Goal: Task Accomplishment & Management: Use online tool/utility

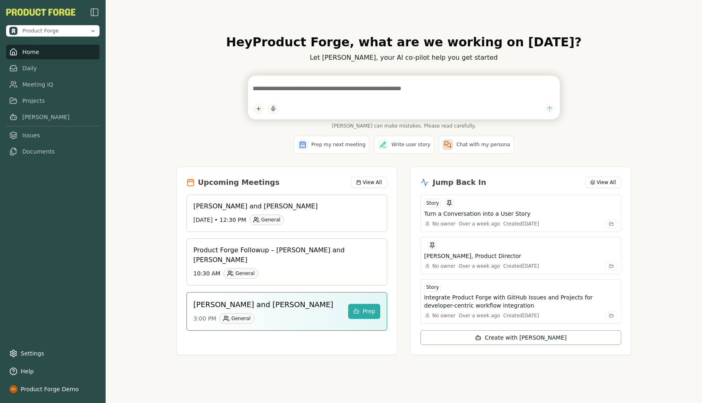
click at [168, 82] on div "Hey Product Forge , what are we working on [DATE]? Let [PERSON_NAME], your AI c…" at bounding box center [404, 201] width 597 height 403
click at [672, 152] on div "Hey Product Forge , what are we working on [DATE]? Let [PERSON_NAME], your AI c…" at bounding box center [404, 201] width 597 height 403
click at [169, 65] on div "Hey Product Forge , what are we working on [DATE]? Let [PERSON_NAME], your AI c…" at bounding box center [404, 201] width 597 height 403
click at [163, 107] on div "Hey Product Forge , what are we working on [DATE]? Let [PERSON_NAME], your AI c…" at bounding box center [404, 201] width 597 height 403
click at [32, 87] on link "Meeting IQ" at bounding box center [52, 84] width 93 height 15
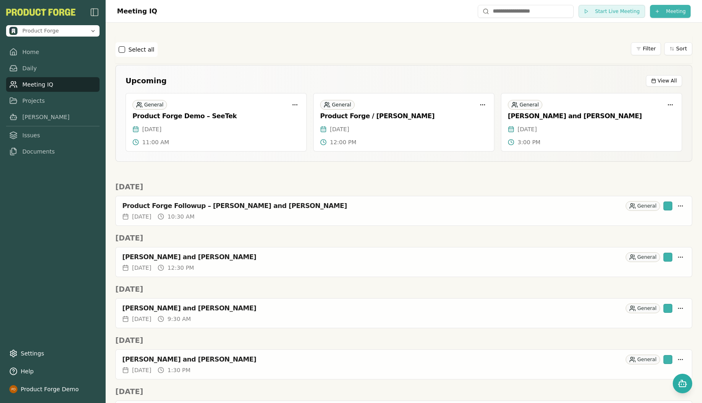
click at [665, 15] on html "Product Forge Home Daily Meeting IQ Projects [PERSON_NAME] Issues Documents Set…" at bounding box center [351, 201] width 702 height 403
click at [646, 37] on div "Import Transcript" at bounding box center [655, 41] width 105 height 13
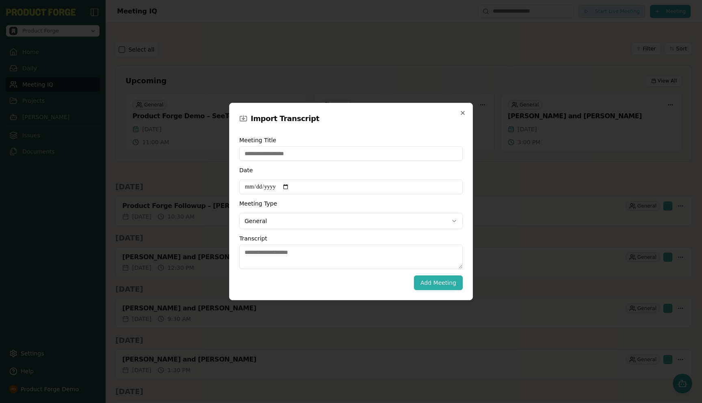
click at [260, 269] on div "**********" at bounding box center [350, 203] width 223 height 145
click at [257, 263] on textarea "Transcript" at bounding box center [350, 257] width 223 height 24
click at [464, 113] on icon "button" at bounding box center [463, 113] width 7 height 7
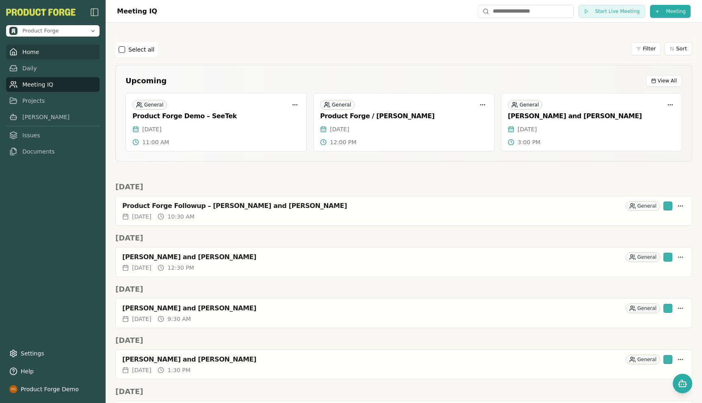
click at [24, 52] on link "Home" at bounding box center [52, 52] width 93 height 15
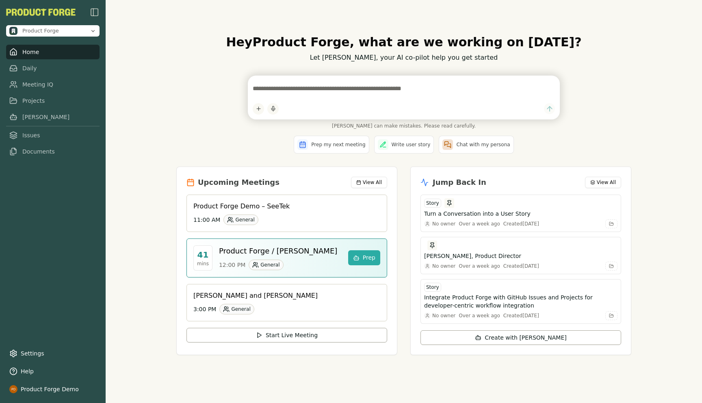
click at [172, 130] on div "Hey Product Forge , what are we working on today? Let Smith, your AI co-pilot h…" at bounding box center [404, 201] width 468 height 359
click at [37, 85] on link "Meeting IQ" at bounding box center [52, 84] width 93 height 15
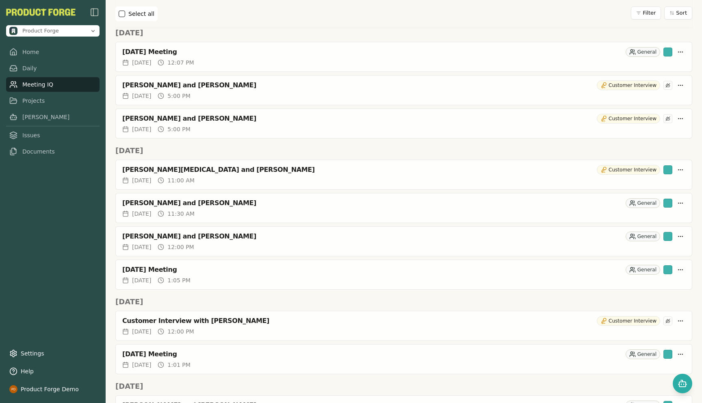
scroll to position [498, 0]
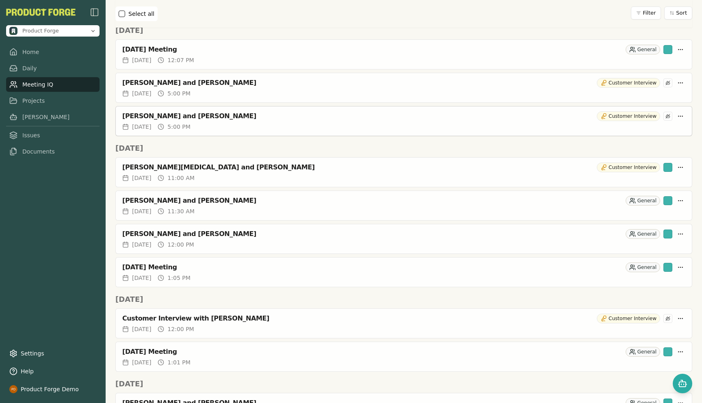
click at [196, 119] on div "Talisha Shine and Rich Theil" at bounding box center [357, 116] width 471 height 8
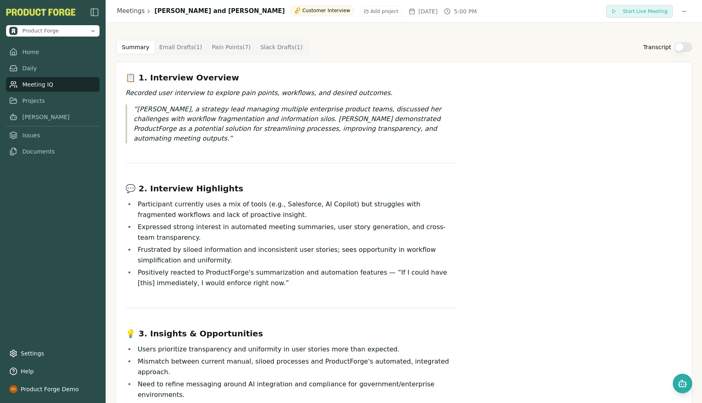
click at [172, 50] on Draft "Email Drafts ( 1 )" at bounding box center [180, 47] width 53 height 13
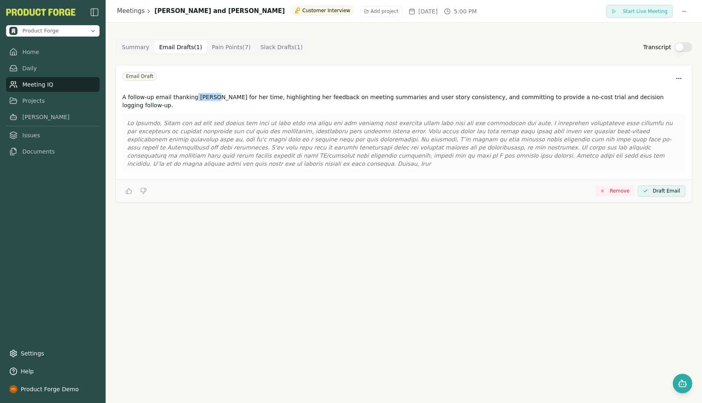
drag, startPoint x: 192, startPoint y: 97, endPoint x: 209, endPoint y: 97, distance: 17.1
click at [209, 97] on p "A follow-up email thanking Talisha for her time, highlighting her feedback on m…" at bounding box center [403, 101] width 563 height 16
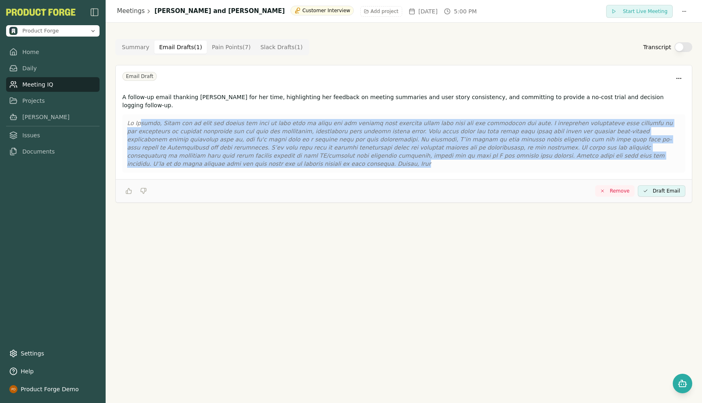
drag, startPoint x: 657, startPoint y: 145, endPoint x: 140, endPoint y: 115, distance: 518.6
click at [140, 119] on p at bounding box center [403, 143] width 553 height 49
click at [271, 49] on Draft "Slack Drafts ( 1 )" at bounding box center [282, 47] width 52 height 13
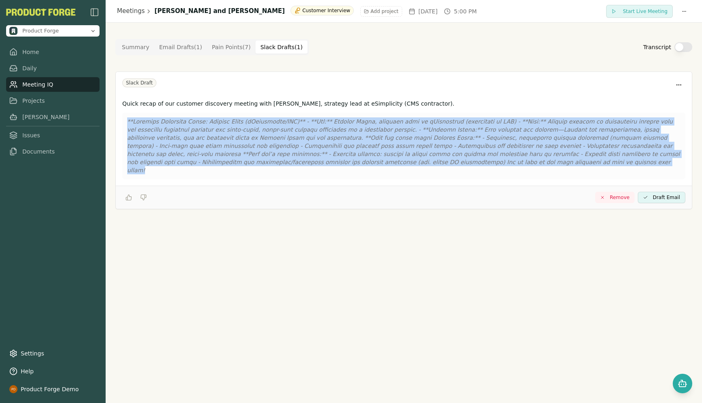
drag, startPoint x: 440, startPoint y: 161, endPoint x: 118, endPoint y: 123, distance: 323.6
click at [118, 123] on div "Quick recap of our customer discovery meeting with Talisha Shine, strategy lead…" at bounding box center [404, 140] width 576 height 89
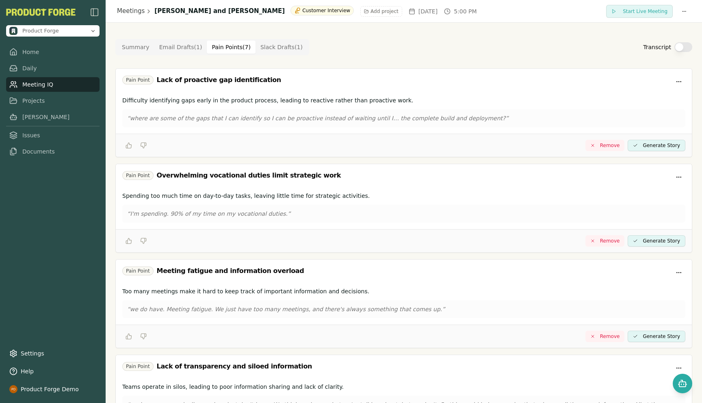
click at [231, 44] on Point "Pain Points ( 7 )" at bounding box center [231, 47] width 49 height 13
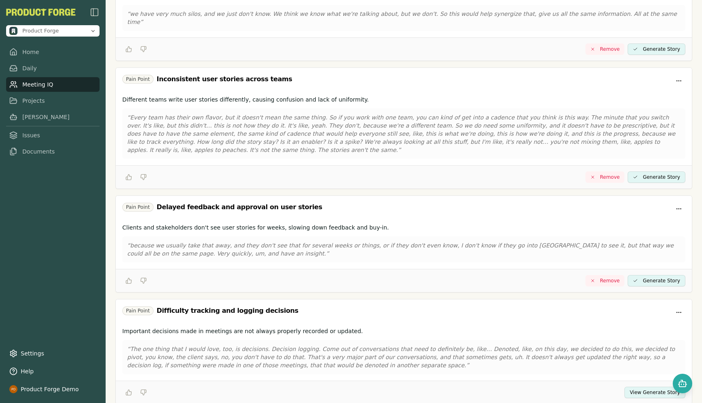
scroll to position [410, 0]
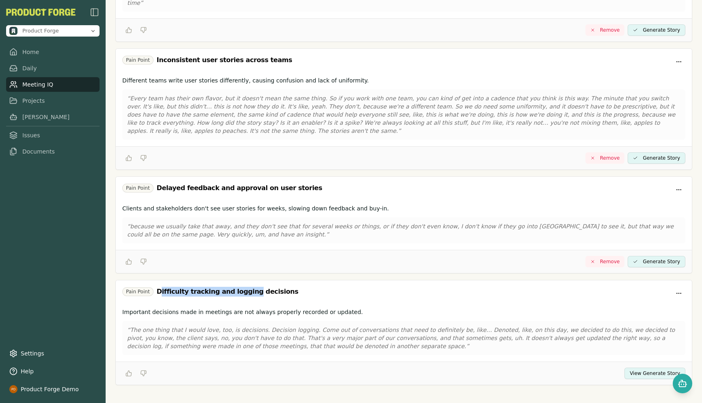
drag, startPoint x: 159, startPoint y: 285, endPoint x: 243, endPoint y: 286, distance: 84.1
click at [243, 287] on div "Difficulty tracking and logging decisions" at bounding box center [228, 292] width 142 height 10
click at [636, 368] on button "View Generate Story" at bounding box center [655, 373] width 61 height 11
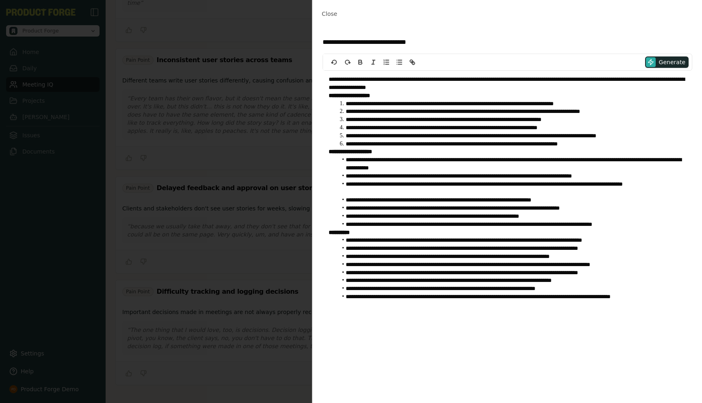
click at [627, 142] on li "**********" at bounding box center [511, 144] width 349 height 8
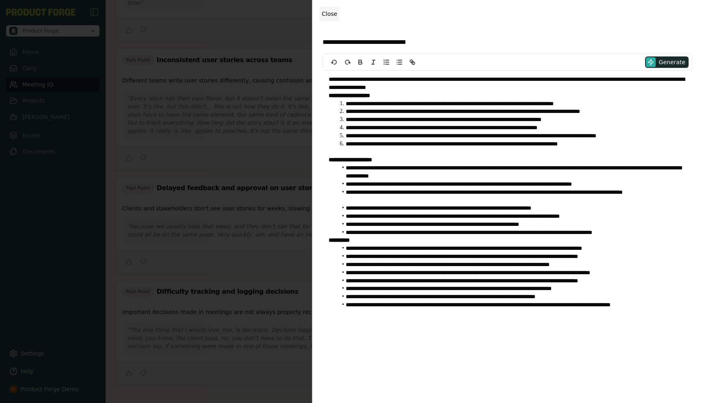
click at [327, 14] on span "Close" at bounding box center [329, 14] width 15 height 7
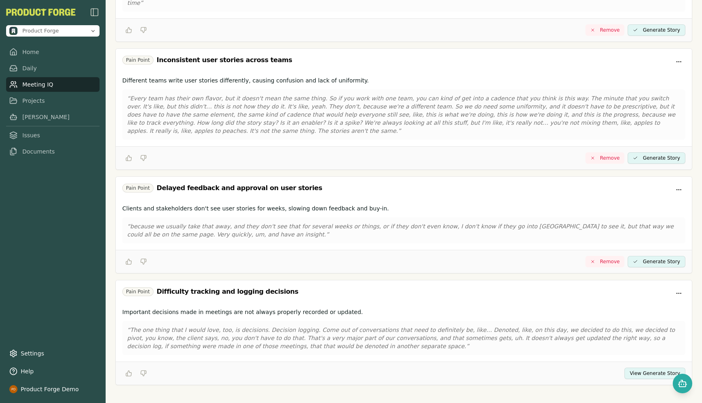
scroll to position [0, 0]
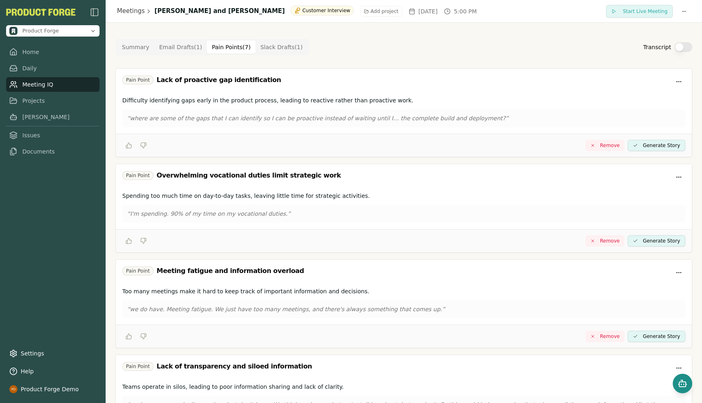
click at [681, 379] on icon "Open chat" at bounding box center [683, 384] width 10 height 10
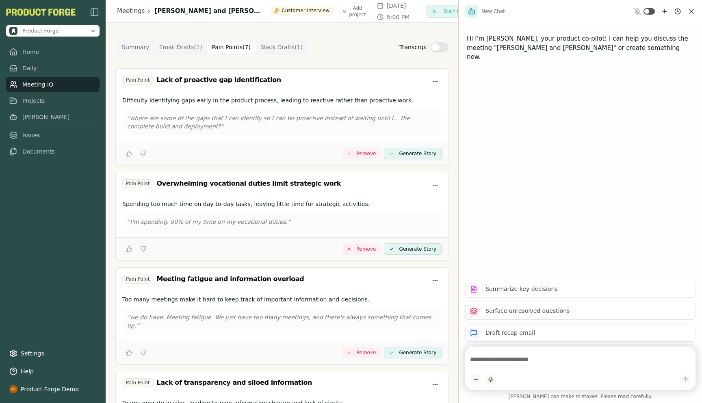
click at [497, 359] on textarea at bounding box center [580, 360] width 221 height 16
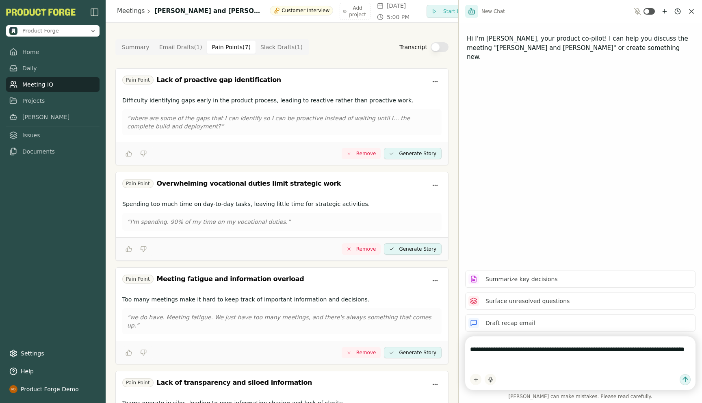
type textarea "**********"
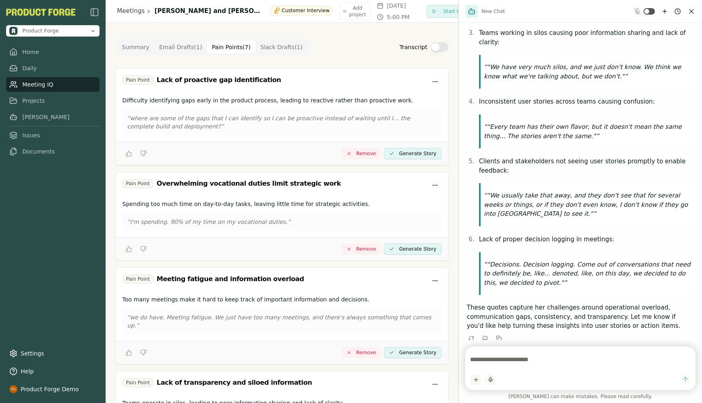
scroll to position [225, 0]
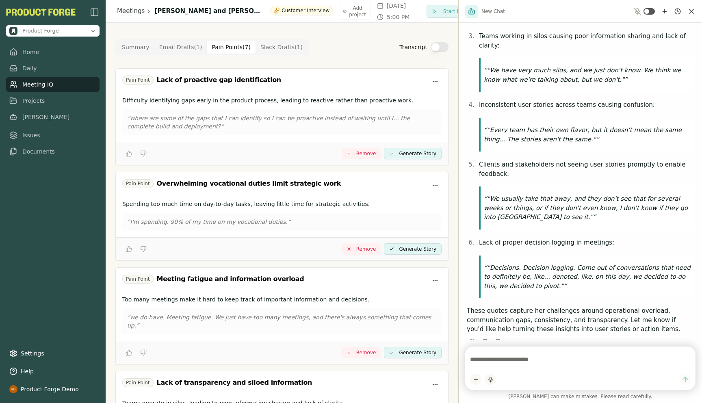
drag, startPoint x: 495, startPoint y: 226, endPoint x: 556, endPoint y: 230, distance: 60.6
click at [556, 238] on p "Lack of proper decision logging in meetings:" at bounding box center [586, 242] width 215 height 9
drag, startPoint x: 542, startPoint y: 224, endPoint x: 525, endPoint y: 230, distance: 17.1
click at [525, 238] on p "Lack of proper decision logging in meetings:" at bounding box center [586, 242] width 215 height 9
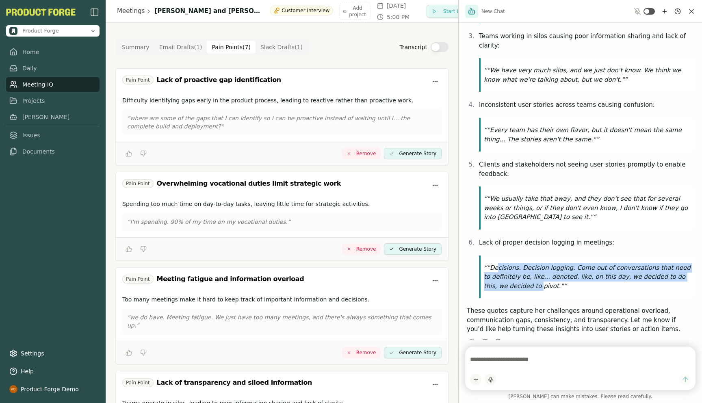
drag, startPoint x: 498, startPoint y: 251, endPoint x: 517, endPoint y: 271, distance: 27.9
click at [517, 271] on p ""Decisions. Decision logging. Come out of conversations that need to definitely…" at bounding box center [587, 277] width 207 height 28
click at [37, 85] on link "Meeting IQ" at bounding box center [52, 84] width 93 height 15
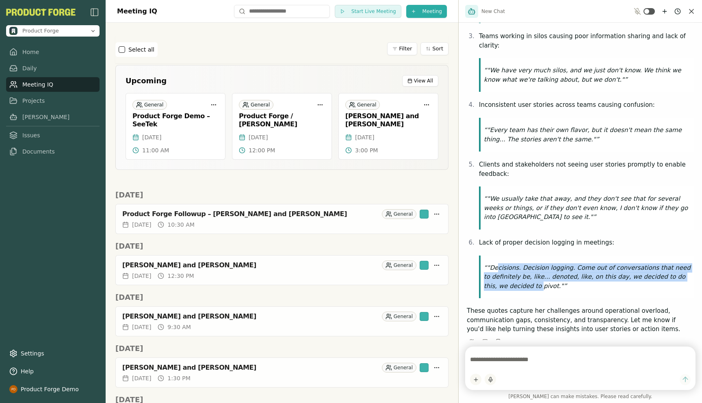
click at [693, 13] on icon "Close chat" at bounding box center [692, 11] width 4 height 4
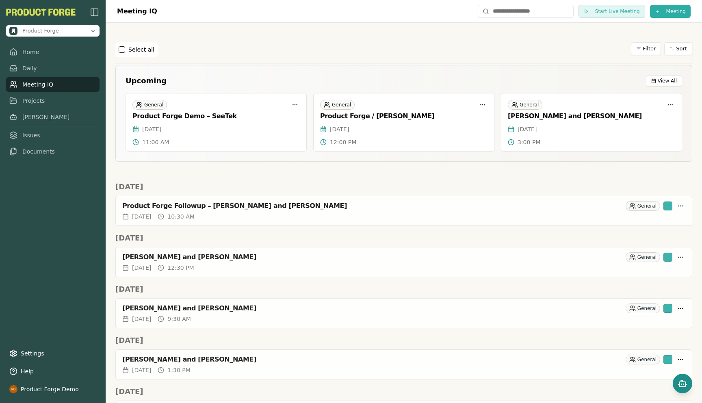
click at [680, 382] on icon "Open chat" at bounding box center [683, 384] width 10 height 10
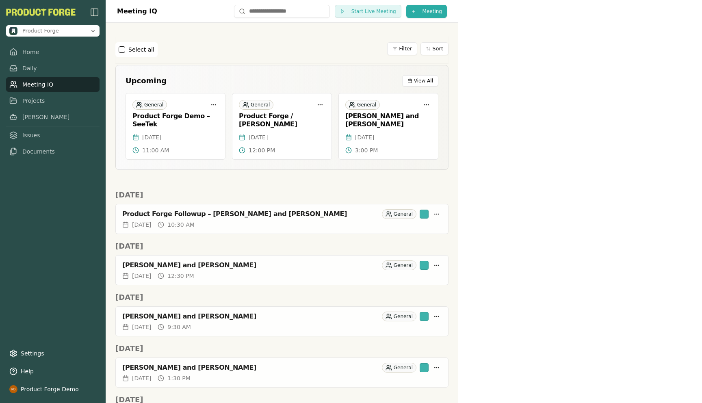
scroll to position [225, 0]
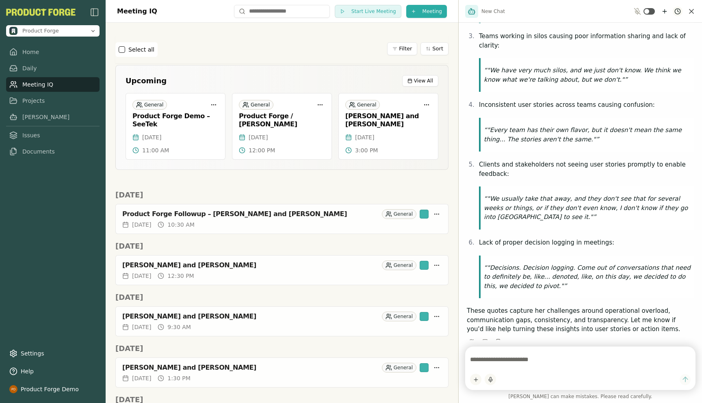
click at [680, 12] on html "Product Forge Home Daily Meeting IQ Projects Smith Issues Documents Settings He…" at bounding box center [351, 201] width 702 height 403
click at [663, 135] on html "Product Forge Home Daily Meeting IQ Projects Smith Issues Documents Settings He…" at bounding box center [351, 201] width 702 height 403
click at [498, 359] on textarea at bounding box center [580, 360] width 221 height 16
type textarea "*"
type textarea "**********"
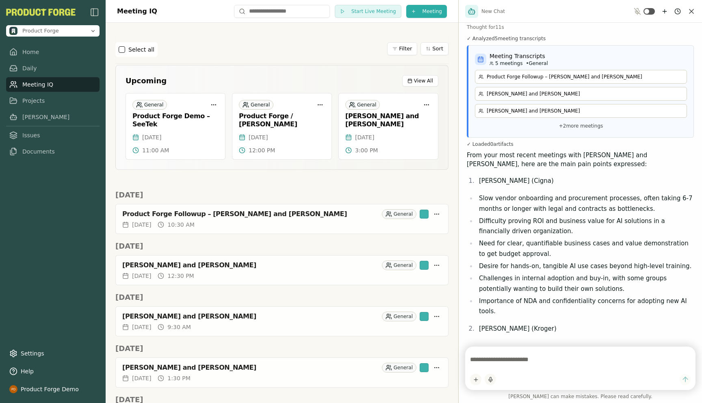
scroll to position [658, 0]
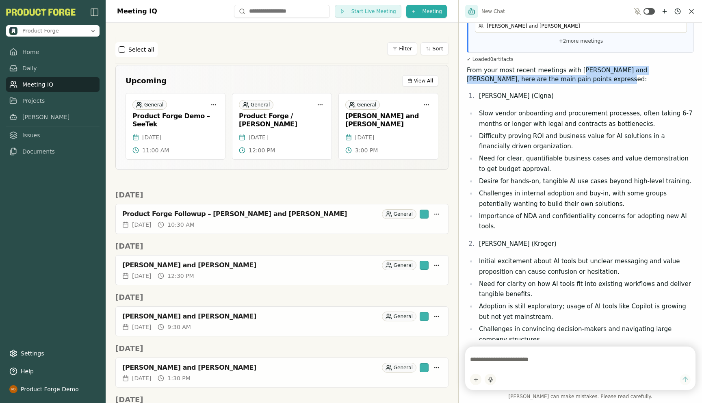
drag, startPoint x: 576, startPoint y: 46, endPoint x: 574, endPoint y: 54, distance: 7.6
click at [574, 66] on p "From your most recent meetings with Todd Labrum and Paul Cameron, here are the …" at bounding box center [580, 75] width 227 height 18
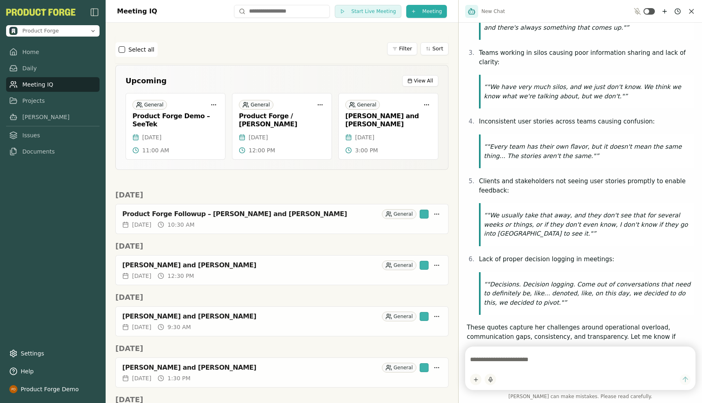
scroll to position [207, 0]
click at [28, 70] on link "Daily" at bounding box center [52, 68] width 93 height 15
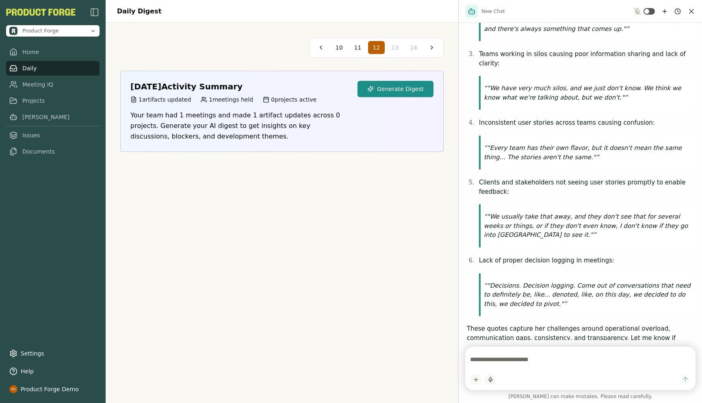
click at [410, 89] on button "Generate Digest" at bounding box center [396, 89] width 76 height 16
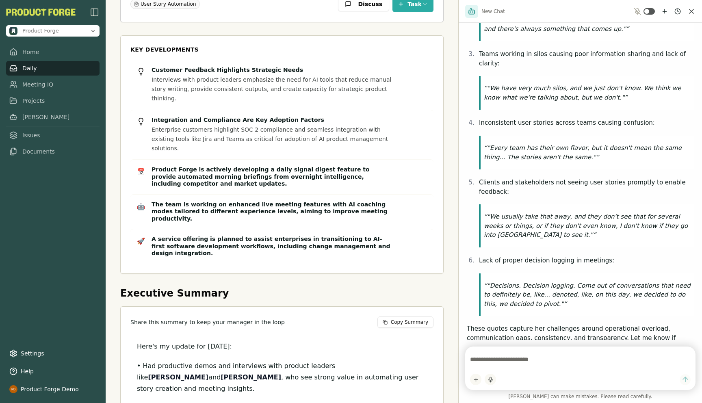
scroll to position [433, 0]
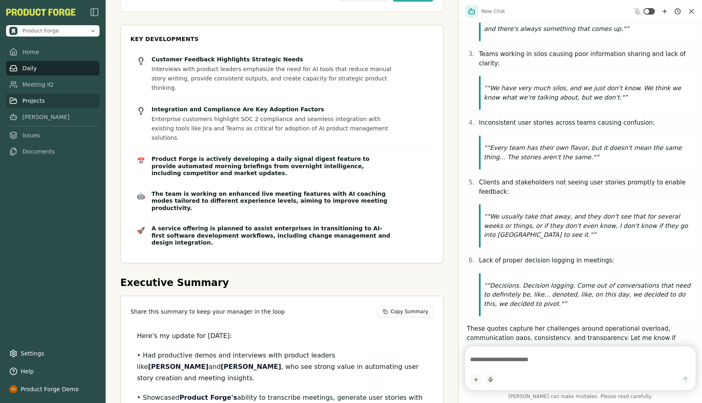
click at [25, 99] on link "Projects" at bounding box center [52, 100] width 93 height 15
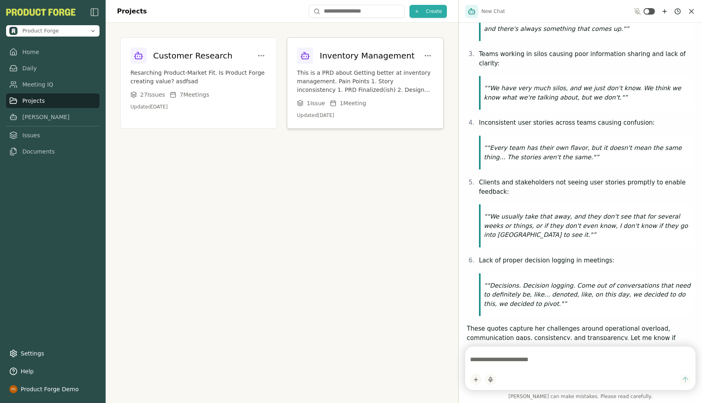
click at [302, 78] on p "This is a PRD about Getting better at inventory management. Pain Points 1. Stor…" at bounding box center [365, 82] width 137 height 26
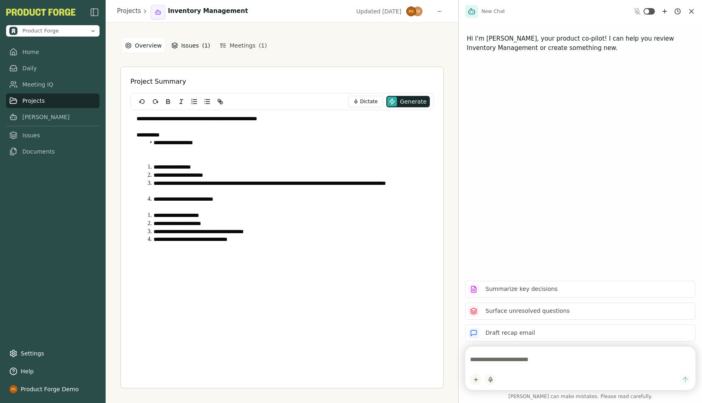
click at [184, 48] on button "Issues ( 1 )" at bounding box center [190, 45] width 45 height 15
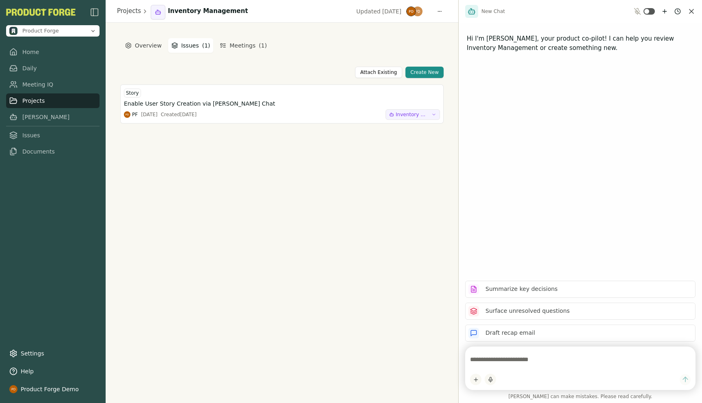
click at [239, 54] on div "Overview Issues ( 1 ) Meetings ( 1 ) Attach Existing Create New Story Enable Us…" at bounding box center [281, 212] width 323 height 351
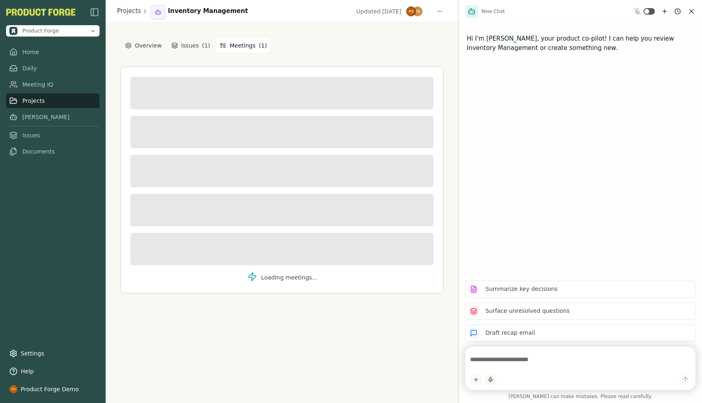
click at [237, 50] on button "Meetings ( 1 )" at bounding box center [244, 45] width 54 height 15
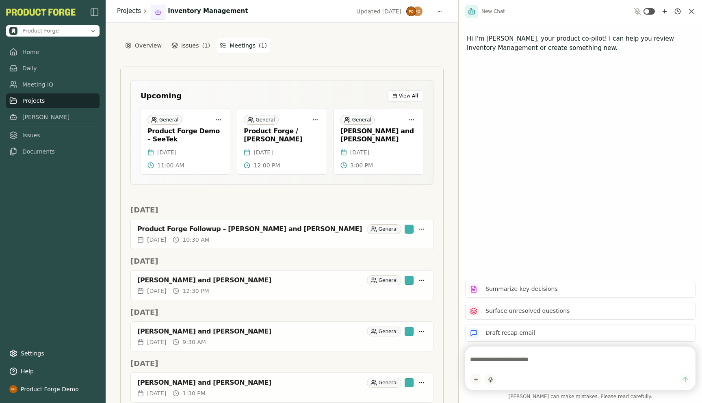
click at [124, 10] on link "Projects" at bounding box center [129, 11] width 24 height 9
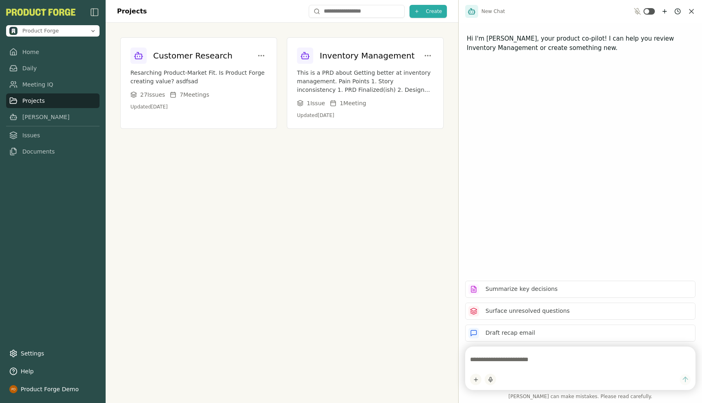
click at [359, 195] on div "Projects Create Customer Research Resarching Product-Market Fit. Is Product For…" at bounding box center [282, 201] width 353 height 403
click at [692, 9] on icon "Close chat" at bounding box center [692, 11] width 8 height 8
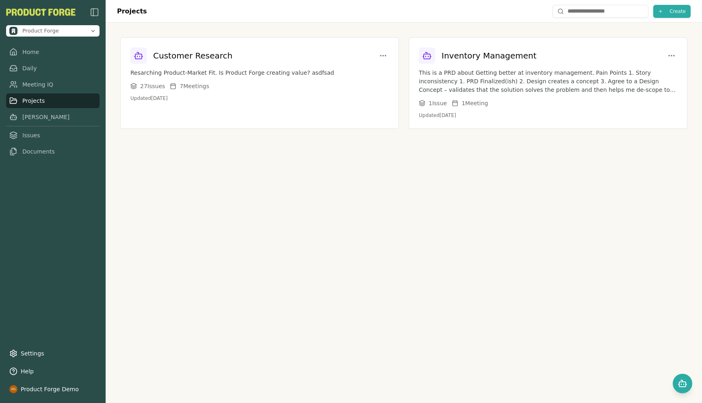
click at [219, 326] on div "Projects Create Customer Research Resarching Product-Market Fit. Is Product For…" at bounding box center [404, 201] width 597 height 403
